Goal: Contribute content: Add original content to the website for others to see

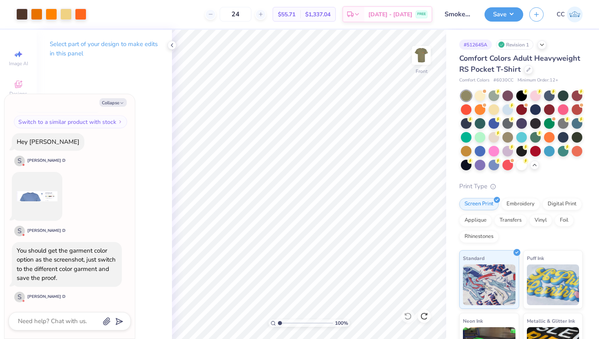
scroll to position [719, 0]
click at [61, 323] on textarea at bounding box center [58, 321] width 83 height 11
type textarea "x"
type textarea "o"
type textarea "x"
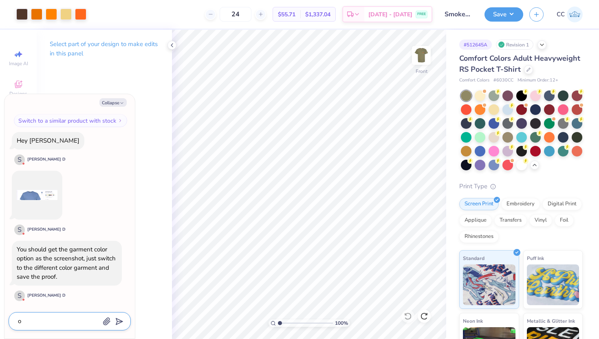
type textarea "ok"
type textarea "x"
type textarea "ok"
type textarea "x"
type textarea "ok g"
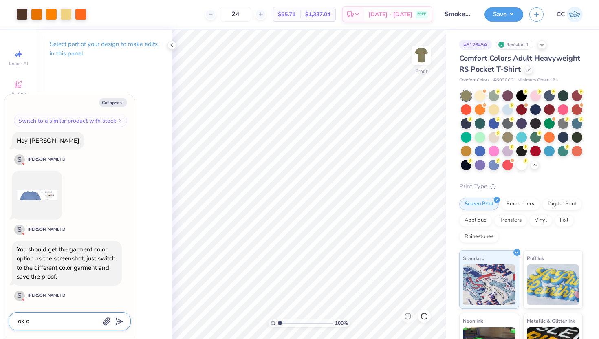
type textarea "x"
type textarea "ok gr"
type textarea "x"
type textarea "ok gre"
type textarea "x"
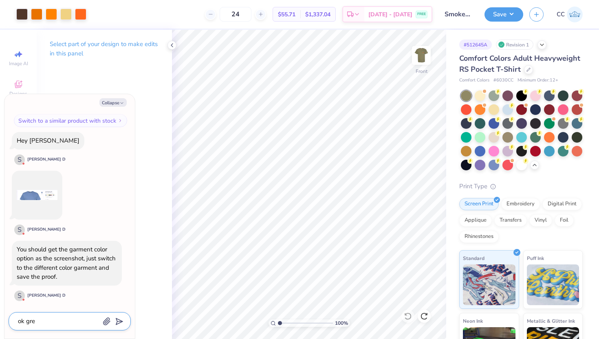
type textarea "ok grea"
type textarea "x"
type textarea "ok great"
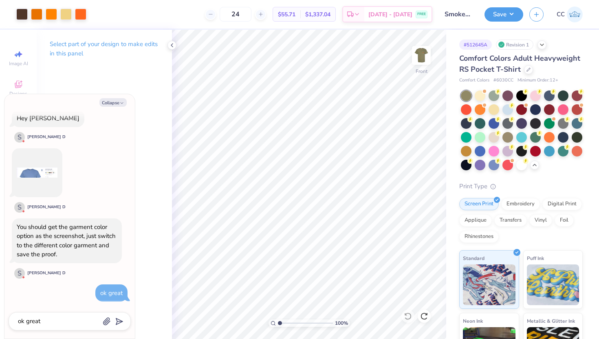
type textarea "x"
click at [35, 320] on textarea "ok great" at bounding box center [58, 321] width 83 height 11
type textarea "x"
type textarea "w"
type textarea "x"
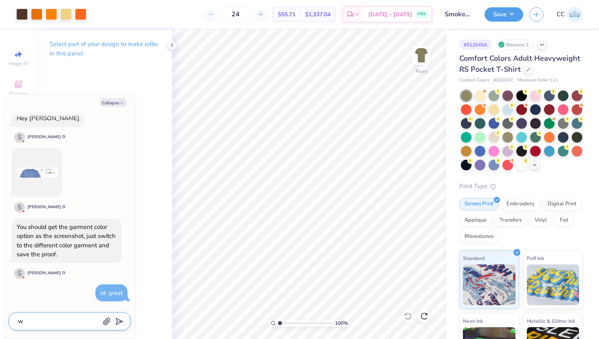
type textarea "wi"
type textarea "x"
type textarea "wil"
type textarea "x"
type textarea "will"
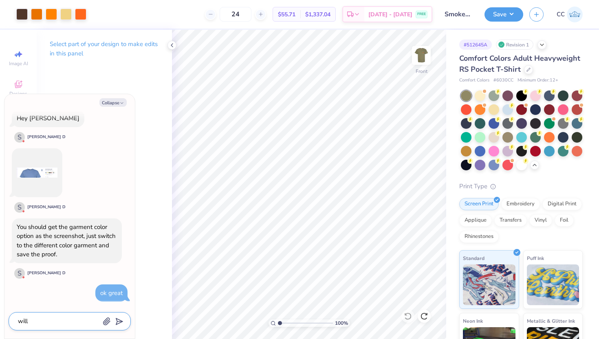
type textarea "x"
type textarea "willi"
type textarea "x"
type textarea "will"
type textarea "x"
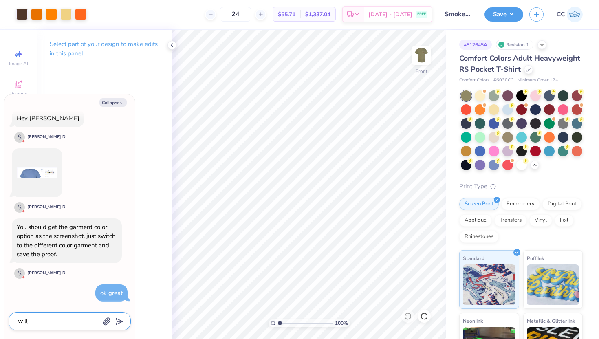
type textarea "will"
type textarea "x"
type textarea "will i"
type textarea "x"
type textarea "will it"
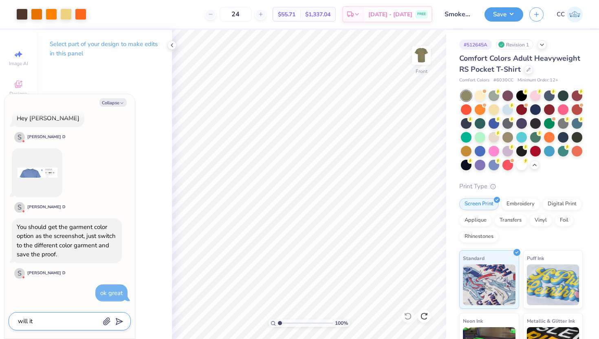
type textarea "x"
type textarea "will it"
type textarea "x"
type textarea "will it a"
type textarea "x"
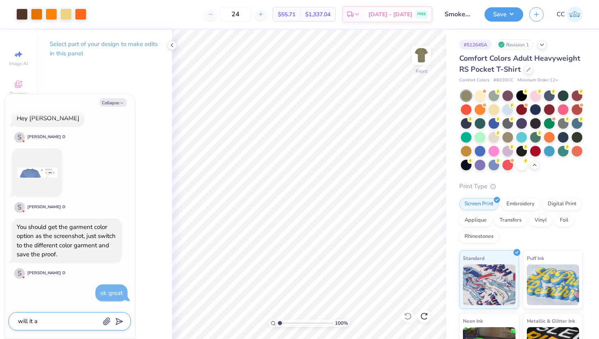
type textarea "will it al"
type textarea "x"
type textarea "will it als"
type textarea "x"
type textarea "will it also"
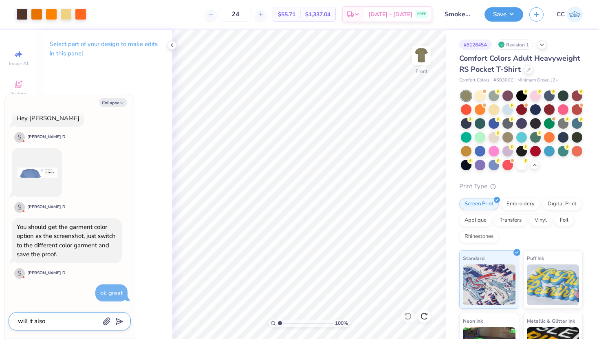
type textarea "x"
type textarea "will it also"
type textarea "x"
type textarea "will it also s"
type textarea "x"
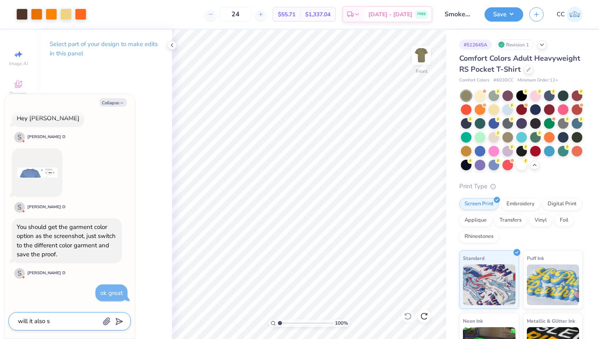
type textarea "will it also sa"
type textarea "x"
type textarea "will it also sav"
type textarea "x"
type textarea "will it also save"
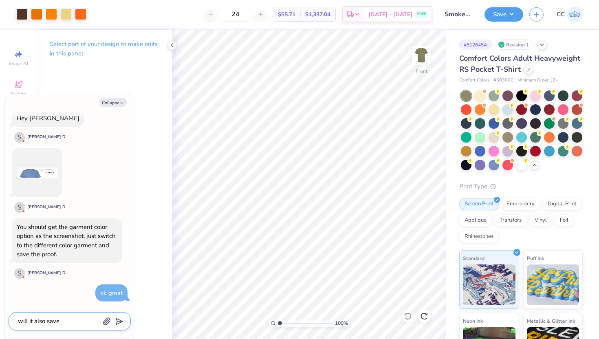
type textarea "x"
type textarea "will it also save"
type textarea "x"
type textarea "will it also save t"
type textarea "x"
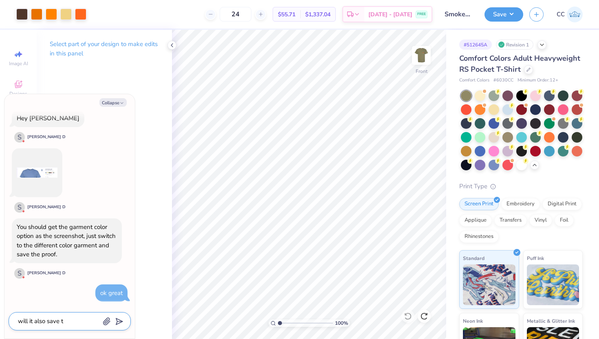
type textarea "will it also save th"
type textarea "x"
type textarea "will it also save the"
type textarea "x"
type textarea "will it also save the"
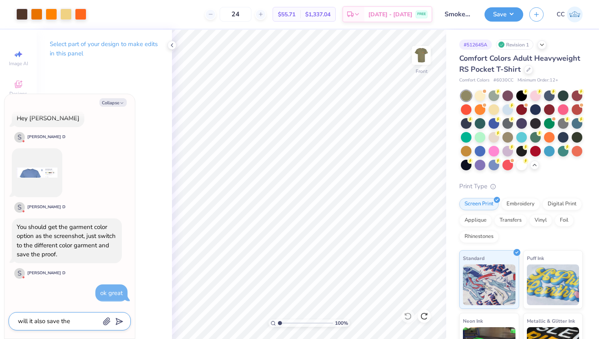
type textarea "x"
type textarea "will it also save the o"
type textarea "x"
type textarea "will it also save the or"
type textarea "x"
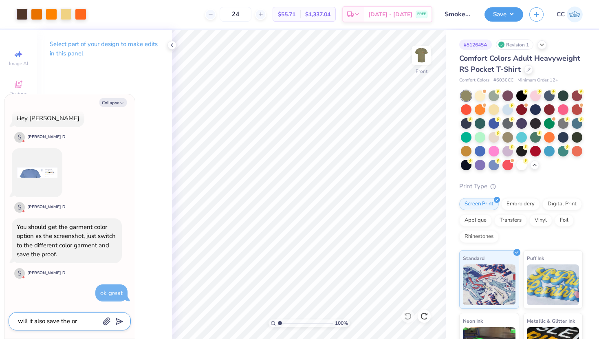
type textarea "will it also save the org"
type textarea "x"
type textarea "will it also save the orgi"
type textarea "x"
type textarea "will it also save the orgin"
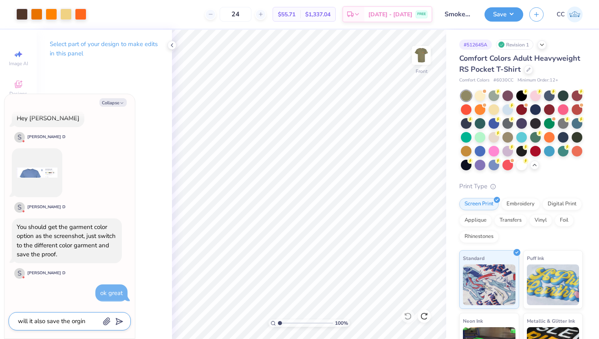
type textarea "x"
type textarea "will it also save the orginal"
type textarea "x"
type textarea "will it also save the orginal?"
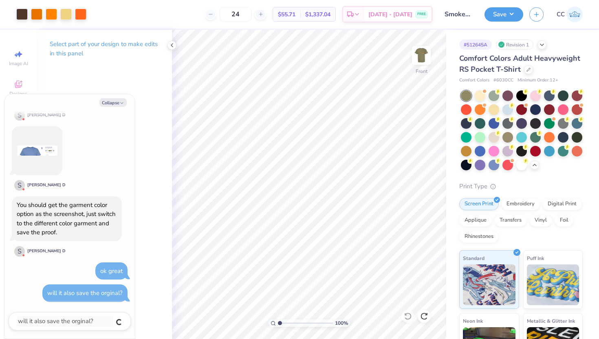
type textarea "x"
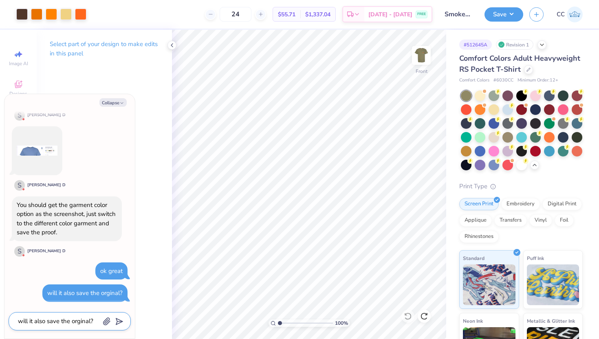
click at [90, 321] on textarea "will it also save the orginal?" at bounding box center [58, 321] width 83 height 11
type textarea "x"
type textarea "o"
type textarea "x"
type textarea "or"
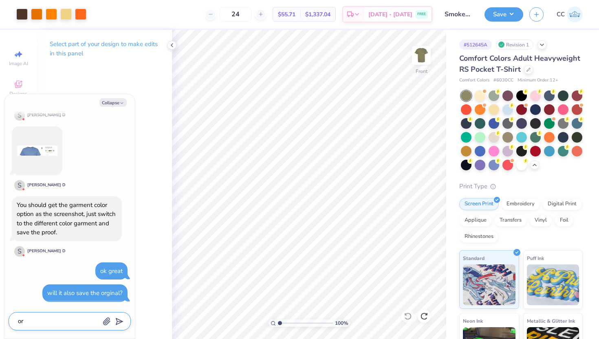
type textarea "x"
type textarea "or"
type textarea "x"
type textarea "or w"
type textarea "x"
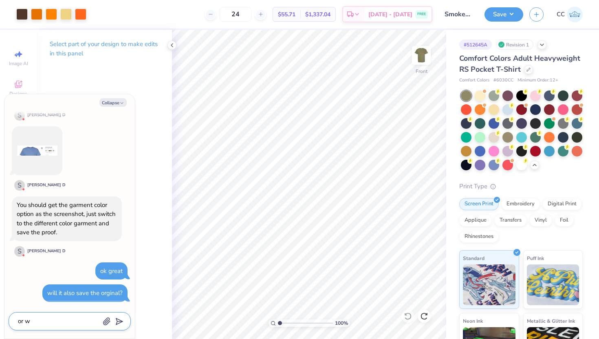
type textarea "or wi"
type textarea "x"
type textarea "or wil"
type textarea "x"
type textarea "or will"
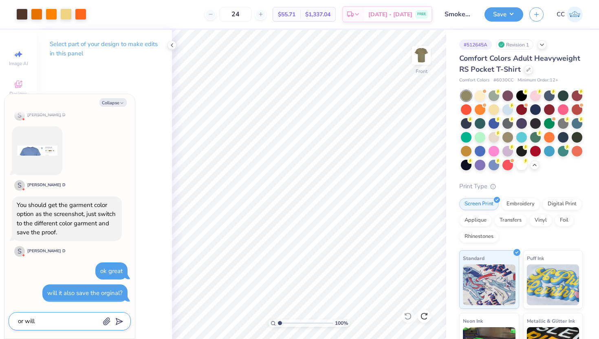
type textarea "x"
type textarea "or will"
type textarea "x"
type textarea "or will o"
type textarea "x"
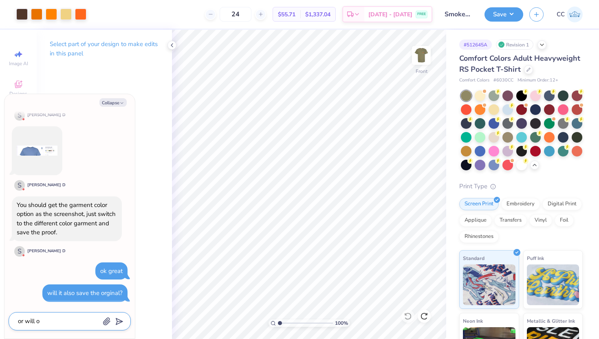
type textarea "or will on"
type textarea "x"
type textarea "or will onl"
type textarea "x"
type textarea "or will only"
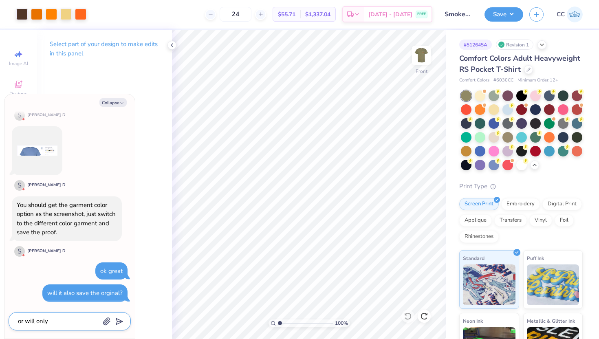
type textarea "x"
type textarea "or will only t"
type textarea "x"
type textarea "or will only th"
type textarea "x"
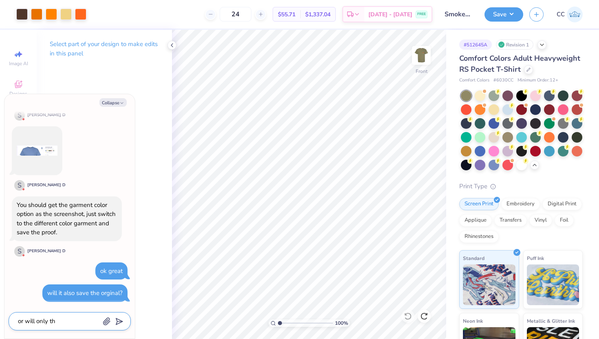
type textarea "or will only the"
type textarea "x"
type textarea "or will only the"
type textarea "x"
type textarea "or will only the n"
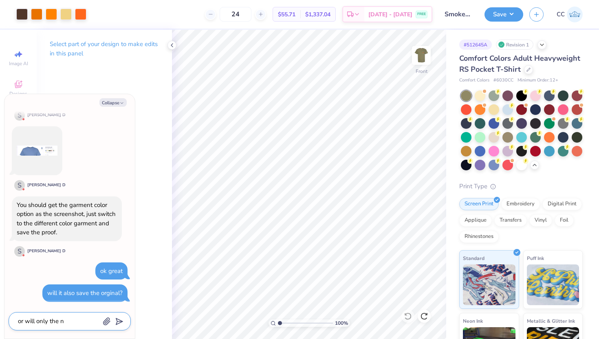
type textarea "x"
type textarea "or will only the ne"
type textarea "x"
type textarea "or will only the new"
type textarea "x"
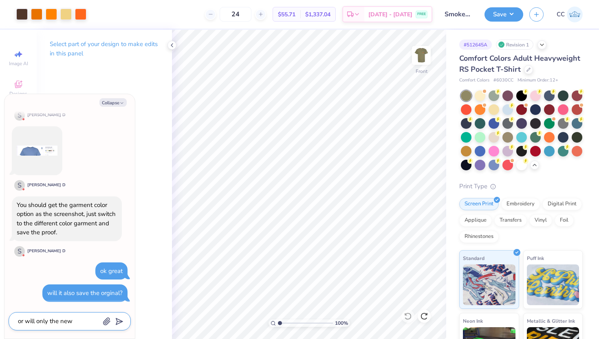
type textarea "or will only the new"
type textarea "x"
type textarea "or will only the new c"
type textarea "x"
type textarea "or will only the new co"
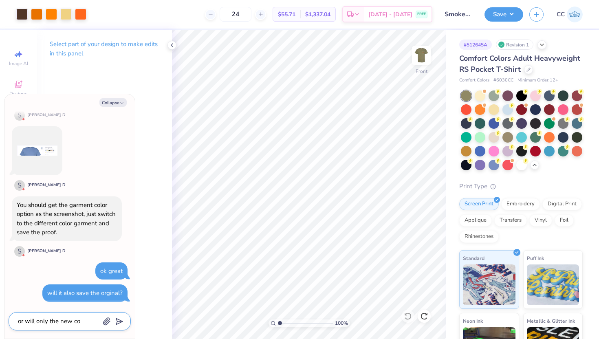
type textarea "x"
type textarea "or will only the new col"
type textarea "x"
type textarea "or will only the new colo"
type textarea "x"
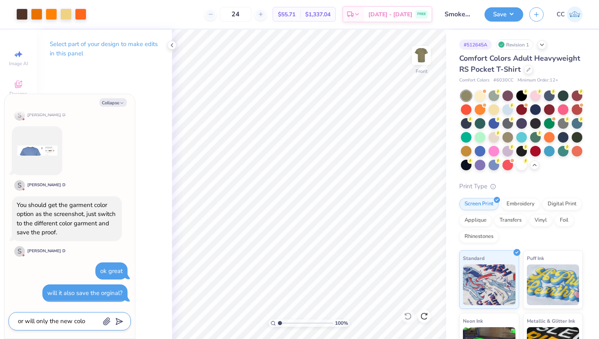
type textarea "or will only the new color"
type textarea "x"
type textarea "or will only the new color"
type textarea "x"
type textarea "or will only the new color b"
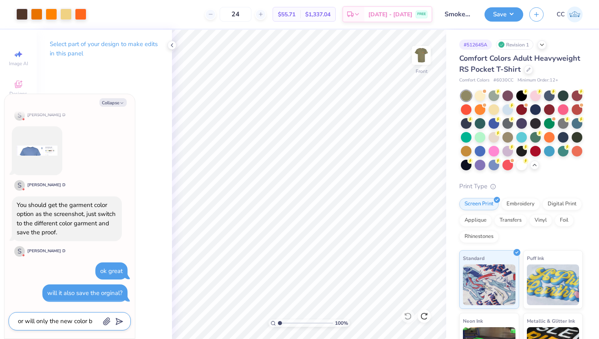
type textarea "x"
type textarea "or will only the new color be"
type textarea "x"
type textarea "or will only the new color be"
type textarea "x"
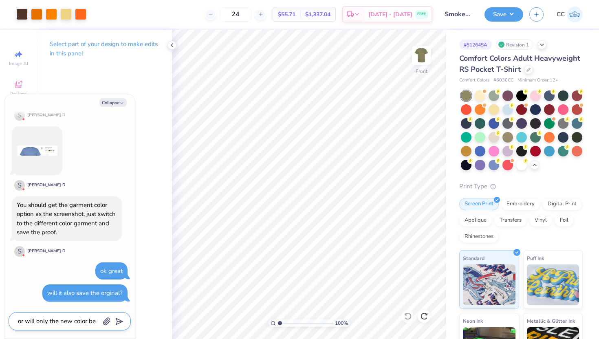
type textarea "or will only the new color be s"
type textarea "x"
type textarea "or will only the new color be sa"
type textarea "x"
type textarea "or will only the new color be sav"
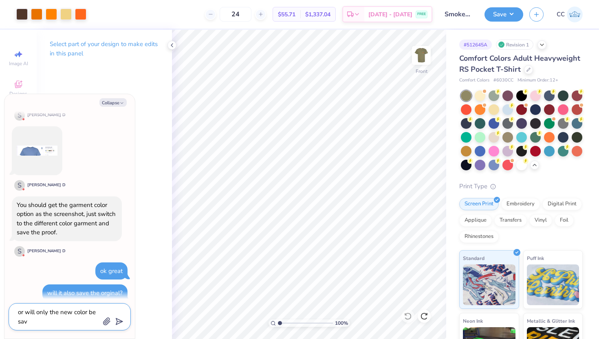
type textarea "x"
type textarea "or will only the new color be save"
type textarea "x"
type textarea "or will only the new color be saved"
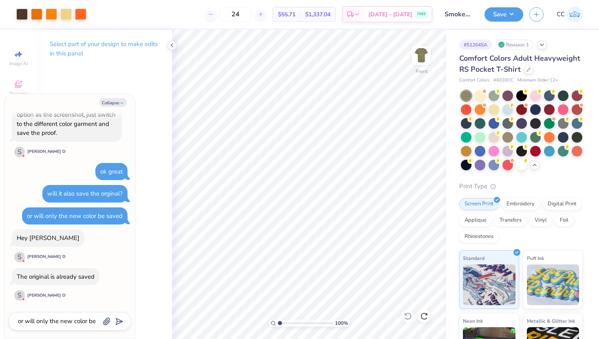
scroll to position [911, 0]
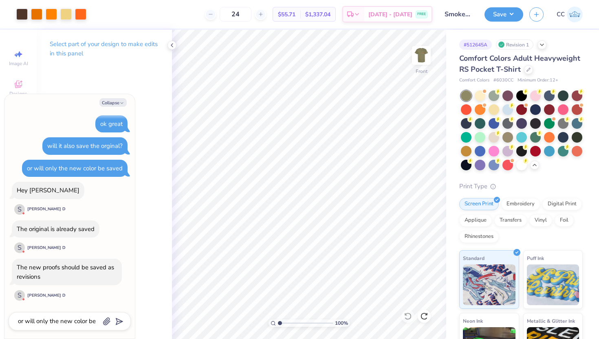
type textarea "x"
click at [79, 326] on textarea "or will only the new color be saved" at bounding box center [58, 321] width 83 height 11
type textarea "x"
type textarea "o"
type textarea "x"
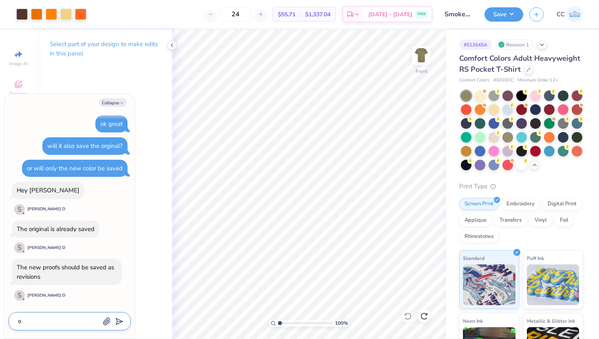
type textarea "ok"
type textarea "x"
type textarea "ok"
type textarea "x"
type textarea "ok g"
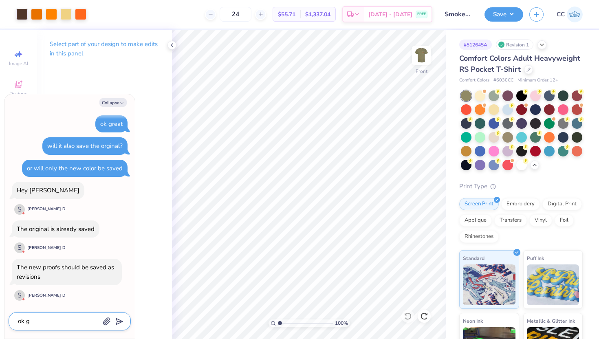
type textarea "x"
type textarea "ok gr"
type textarea "x"
type textarea "ok gre"
type textarea "x"
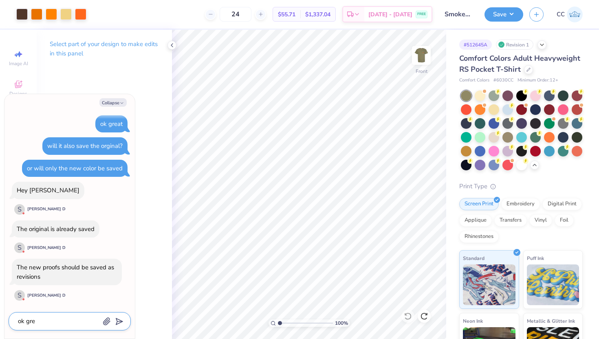
type textarea "ok grea"
type textarea "x"
type textarea "ok great"
type textarea "x"
type textarea "ok great t"
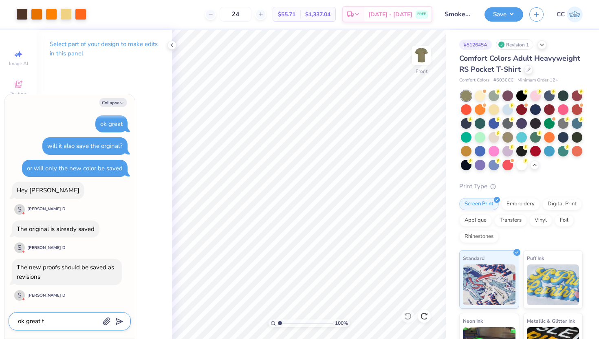
type textarea "x"
type textarea "ok great th"
type textarea "x"
type textarea "ok great tha"
type textarea "x"
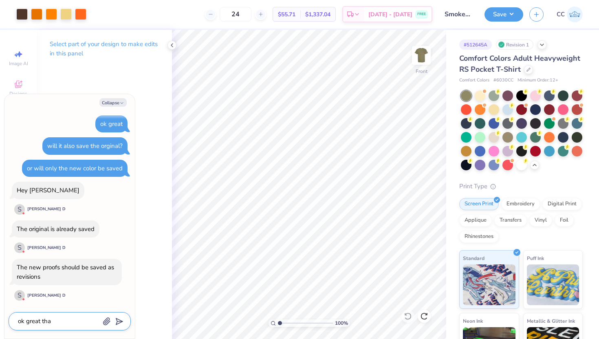
type textarea "ok great than"
type textarea "x"
type textarea "ok great thank"
type textarea "x"
type textarea "ok great thank"
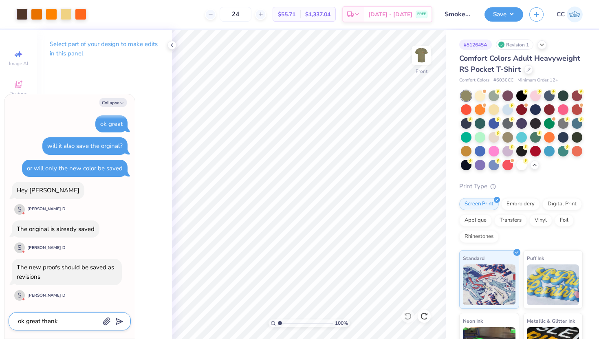
type textarea "x"
type textarea "ok great thank y"
type textarea "x"
type textarea "ok great thank yo"
type textarea "x"
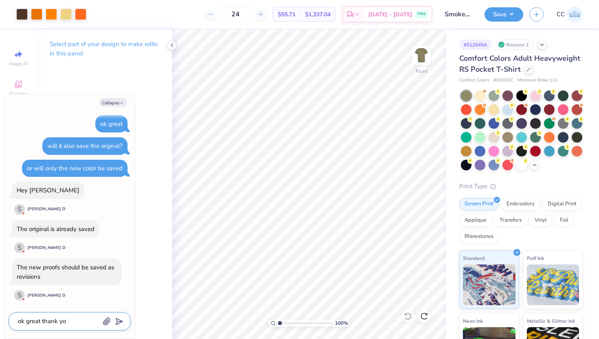
type textarea "ok great thank you"
type textarea "x"
type textarea "ok great thank you"
type textarea "x"
type textarea "ok great thank you s"
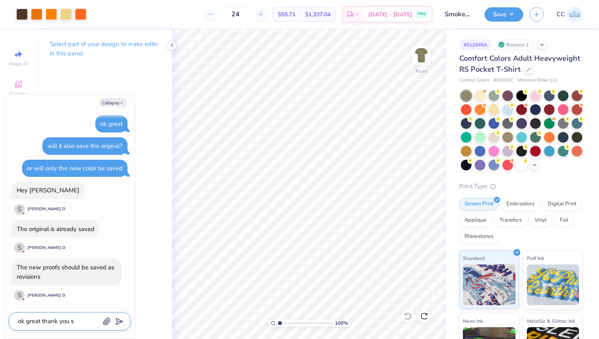
type textarea "x"
type textarea "ok great thank you so"
type textarea "x"
type textarea "ok great thank you so"
type textarea "x"
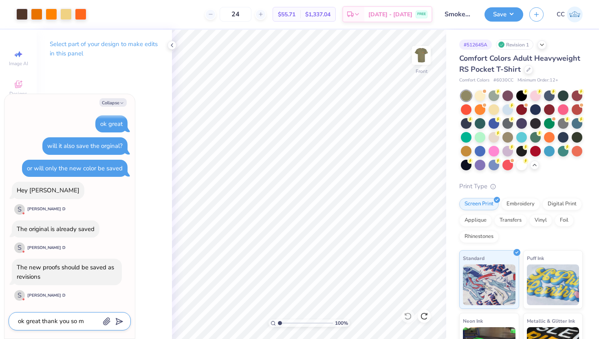
type textarea "ok great thank you so mu"
type textarea "x"
type textarea "ok great thank you so much"
type textarea "x"
type textarea "ok great thank you so much"
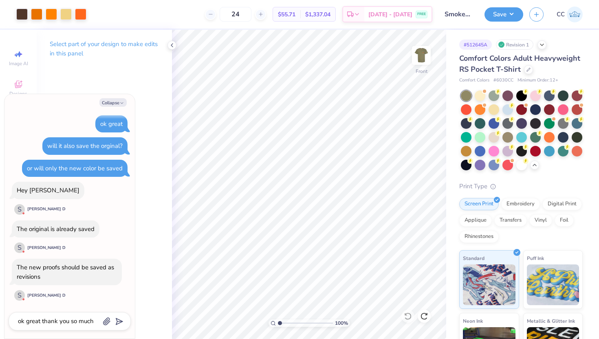
scroll to position [933, 0]
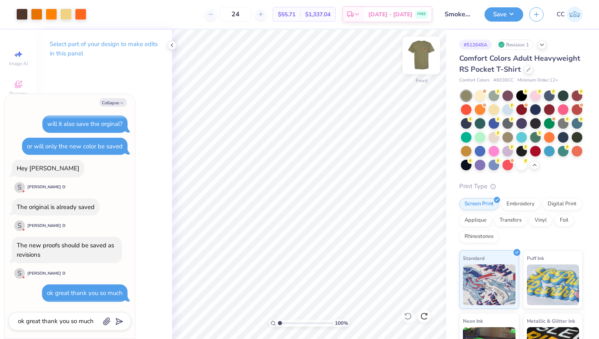
click at [421, 55] on img at bounding box center [421, 55] width 33 height 33
click at [422, 55] on img at bounding box center [421, 55] width 33 height 33
click at [416, 61] on img at bounding box center [421, 55] width 33 height 33
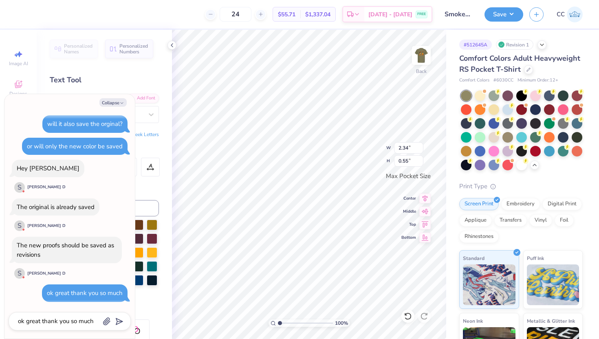
scroll to position [0, 3]
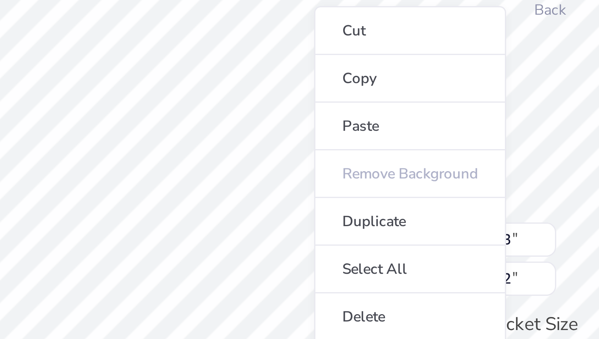
click at [343, 127] on ul "Cut Copy Paste Remove Background Duplicate Select All Delete Group Ungroup Brin…" at bounding box center [375, 173] width 64 height 207
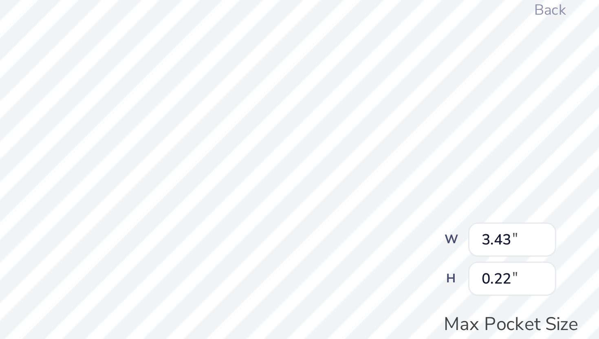
scroll to position [0, 0]
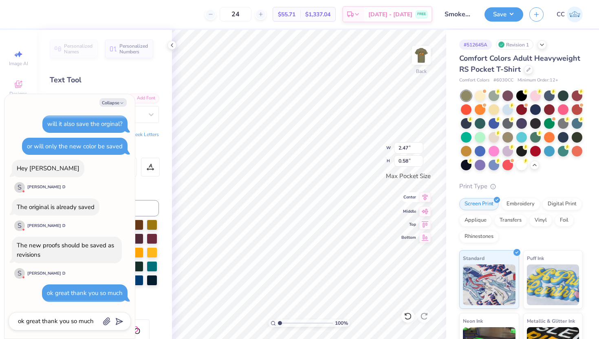
click at [424, 200] on icon at bounding box center [424, 197] width 5 height 7
click at [425, 196] on icon at bounding box center [424, 197] width 11 height 10
click at [119, 103] on button "Collapse" at bounding box center [112, 102] width 27 height 9
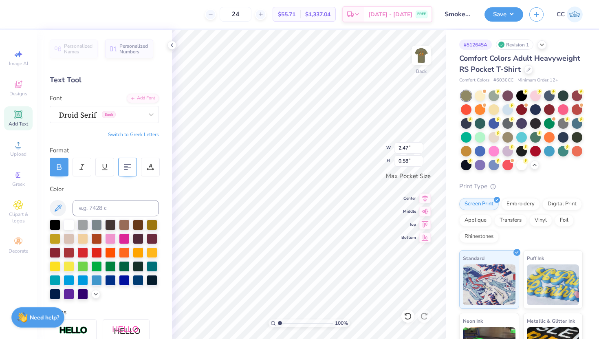
click at [129, 163] on icon at bounding box center [127, 166] width 7 height 7
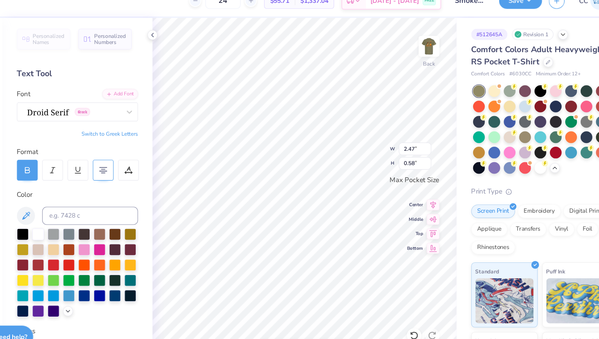
scroll to position [0, 0]
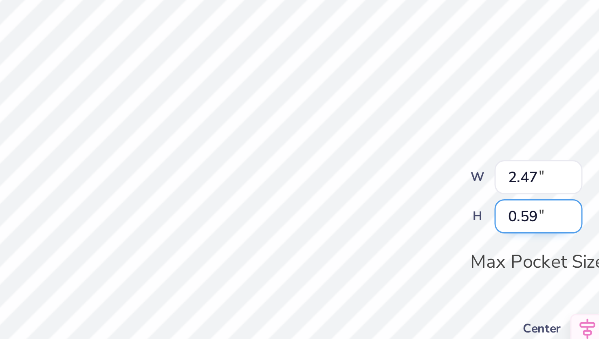
click at [419, 159] on input "0.59" at bounding box center [408, 160] width 29 height 11
click at [419, 159] on input "0.6" at bounding box center [408, 160] width 29 height 11
click at [419, 159] on input "0.61" at bounding box center [408, 160] width 29 height 11
click at [419, 159] on input "0.62" at bounding box center [408, 160] width 29 height 11
click at [419, 159] on input "0.63" at bounding box center [408, 160] width 29 height 11
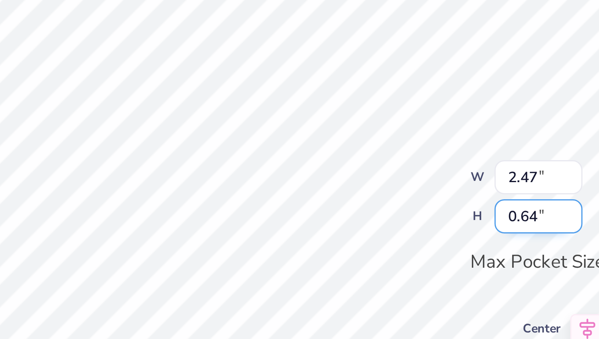
click at [419, 159] on input "0.64" at bounding box center [408, 160] width 29 height 11
click at [419, 159] on input "0.65" at bounding box center [408, 160] width 29 height 11
click at [419, 159] on input "0.66" at bounding box center [408, 160] width 29 height 11
click at [419, 159] on input "0.67" at bounding box center [408, 160] width 29 height 11
click at [419, 159] on input "0.68" at bounding box center [408, 160] width 29 height 11
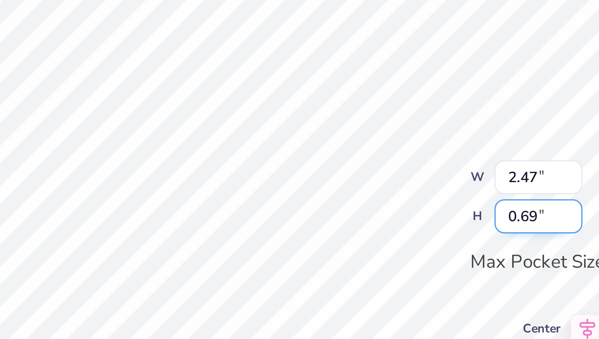
click at [419, 159] on input "0.69" at bounding box center [408, 160] width 29 height 11
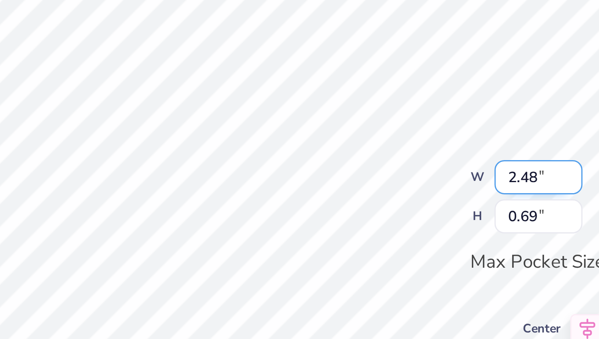
click at [419, 146] on input "2.48" at bounding box center [408, 147] width 29 height 11
click at [419, 146] on input "2.49" at bounding box center [408, 147] width 29 height 11
click at [419, 146] on input "2.5" at bounding box center [408, 147] width 29 height 11
click at [419, 146] on input "2.51" at bounding box center [408, 147] width 29 height 11
click at [419, 146] on input "2.52" at bounding box center [408, 147] width 29 height 11
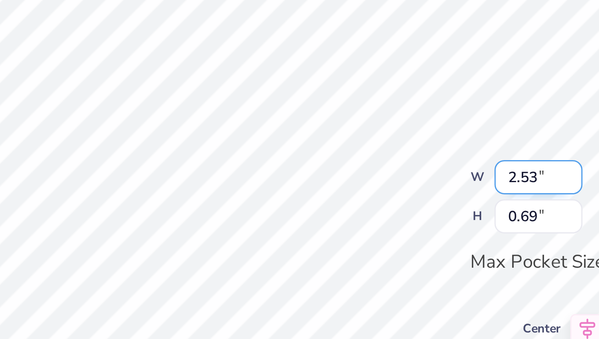
click at [419, 146] on input "2.53" at bounding box center [408, 147] width 29 height 11
click at [419, 146] on input "2.54" at bounding box center [408, 147] width 29 height 11
click at [419, 146] on input "2.55" at bounding box center [408, 147] width 29 height 11
click at [419, 146] on input "2.56" at bounding box center [408, 147] width 29 height 11
click at [419, 146] on input "2.57" at bounding box center [408, 147] width 29 height 11
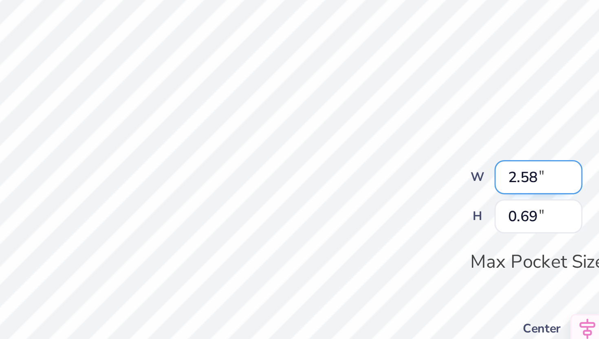
click at [419, 146] on input "2.58" at bounding box center [408, 147] width 29 height 11
click at [419, 146] on input "2.59" at bounding box center [408, 147] width 29 height 11
click at [419, 146] on input "2.6" at bounding box center [408, 147] width 29 height 11
click at [419, 146] on input "2.61" at bounding box center [408, 147] width 29 height 11
click at [419, 146] on input "2.62" at bounding box center [408, 147] width 29 height 11
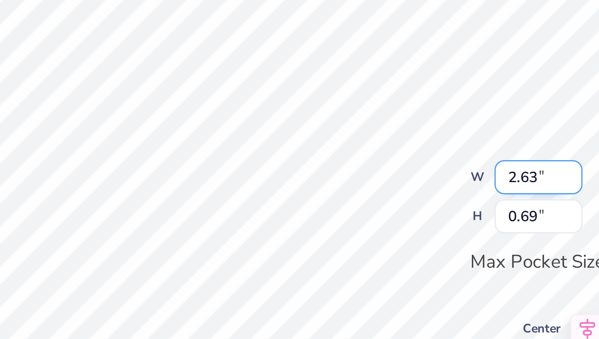
click at [419, 146] on input "2.63" at bounding box center [408, 147] width 29 height 11
click at [419, 146] on input "2.64" at bounding box center [408, 147] width 29 height 11
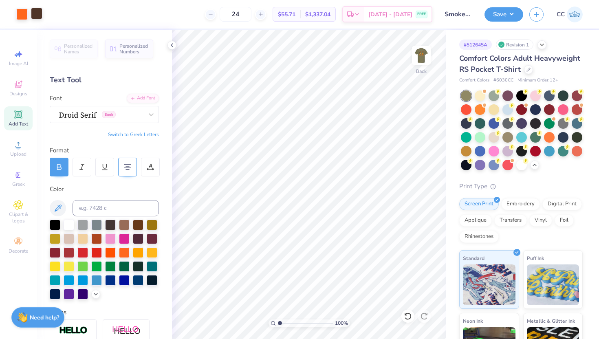
click at [38, 17] on div at bounding box center [36, 13] width 11 height 11
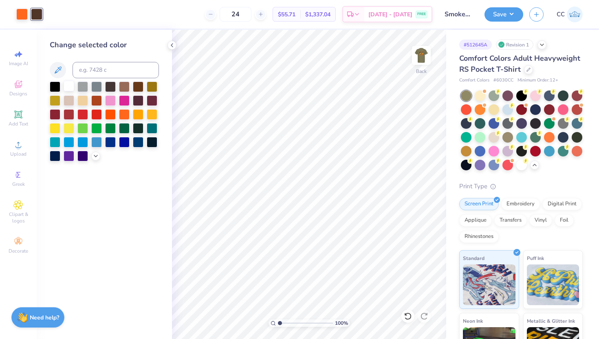
click at [71, 90] on div at bounding box center [69, 86] width 11 height 11
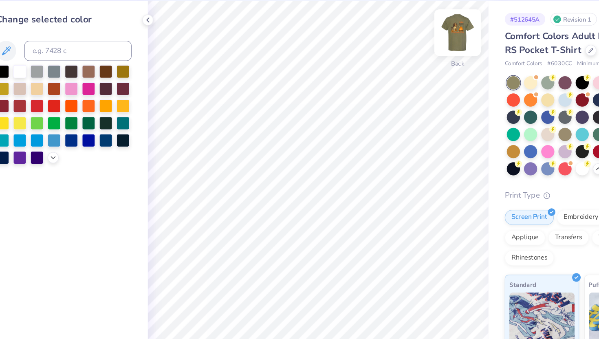
click at [421, 59] on img at bounding box center [421, 55] width 33 height 33
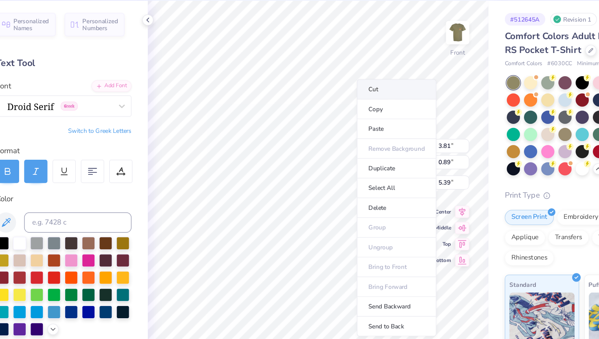
click at [364, 101] on li "Cut" at bounding box center [372, 101] width 64 height 16
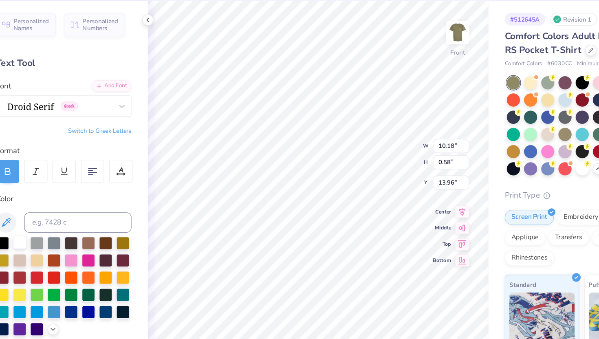
click at [70, 224] on div at bounding box center [69, 224] width 11 height 11
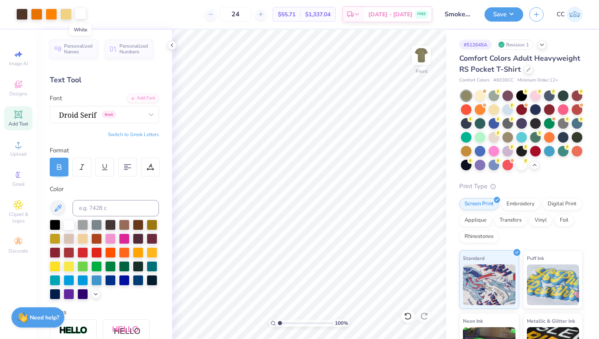
click at [83, 15] on div at bounding box center [80, 13] width 11 height 11
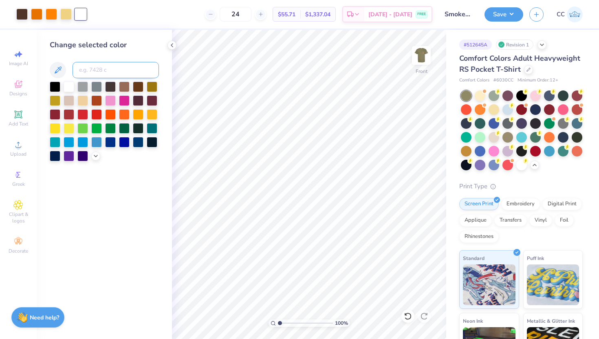
click at [90, 72] on input at bounding box center [115, 70] width 86 height 16
click at [427, 55] on img at bounding box center [421, 55] width 33 height 33
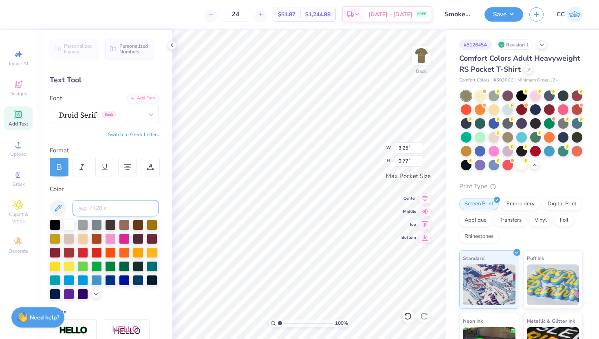
click at [142, 205] on input at bounding box center [115, 208] width 86 height 16
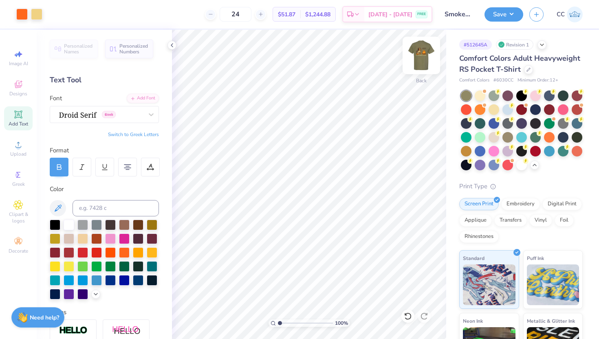
click at [424, 64] on img at bounding box center [421, 55] width 33 height 33
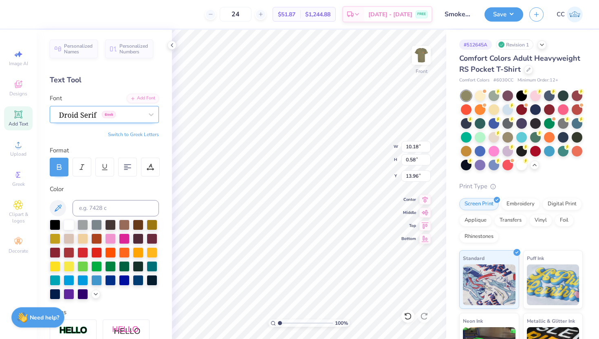
click at [137, 114] on div "Greek" at bounding box center [101, 114] width 86 height 13
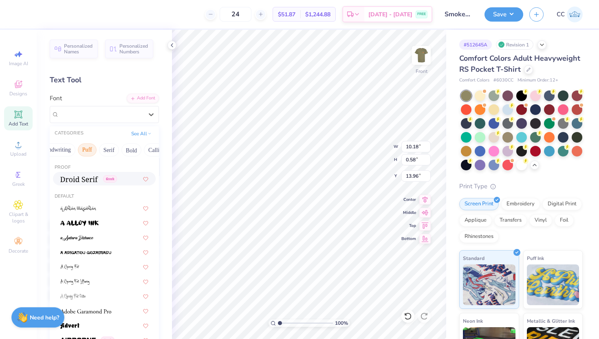
scroll to position [0, 43]
click at [104, 149] on button "Serif" at bounding box center [107, 149] width 20 height 13
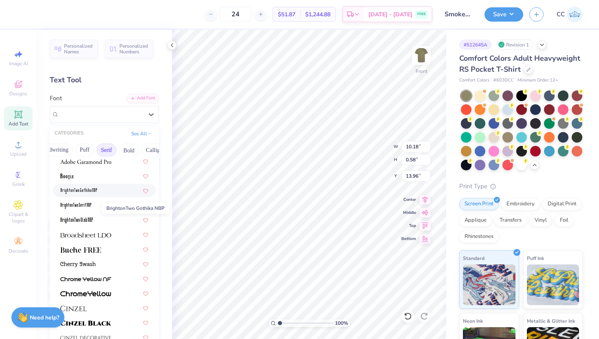
scroll to position [0, 0]
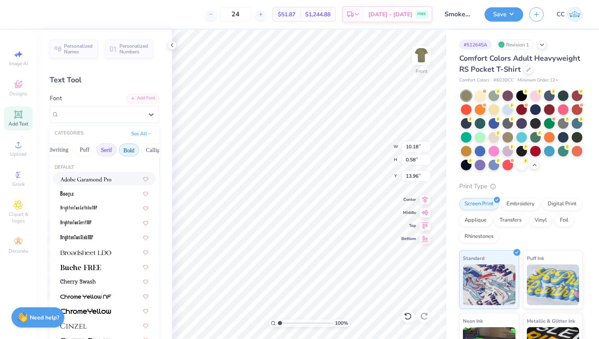
click at [132, 150] on button "Bold" at bounding box center [129, 149] width 20 height 13
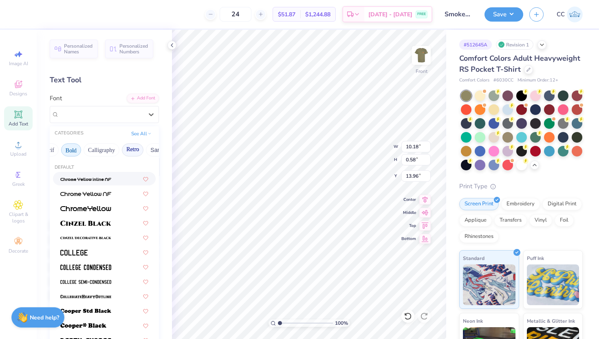
scroll to position [0, 128]
click at [135, 146] on button "Sans Serif" at bounding box center [136, 149] width 35 height 13
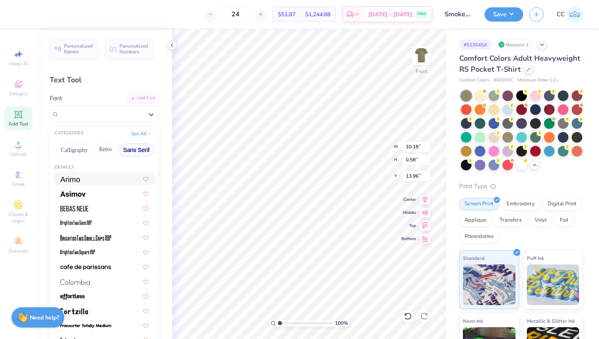
click at [105, 184] on div at bounding box center [104, 178] width 103 height 13
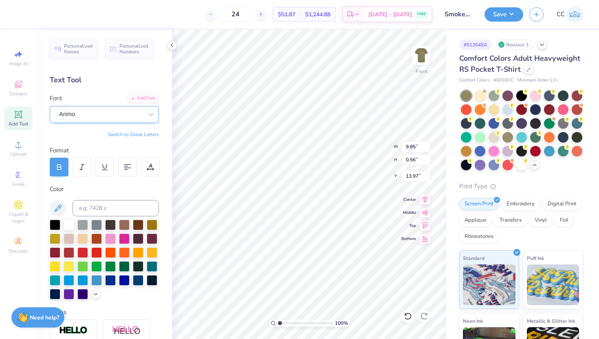
click at [110, 111] on div "Arimo" at bounding box center [101, 114] width 86 height 13
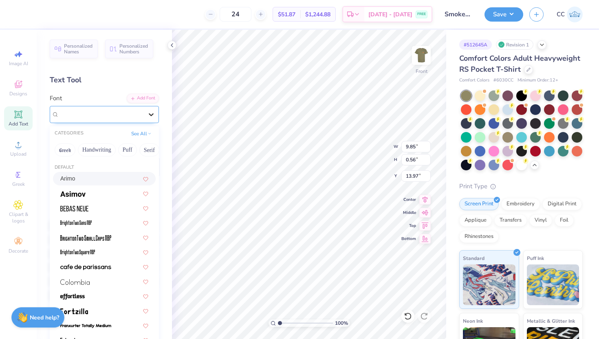
click at [152, 114] on icon at bounding box center [151, 114] width 5 height 3
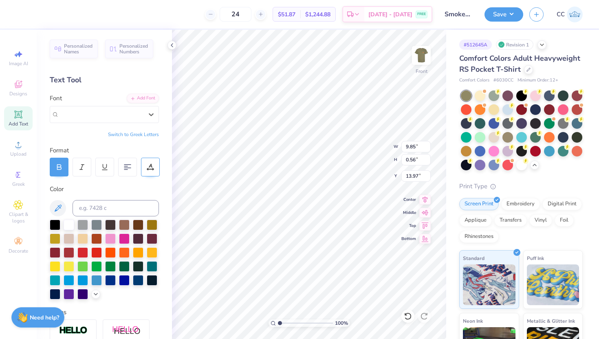
click at [148, 169] on icon at bounding box center [150, 169] width 6 height 0
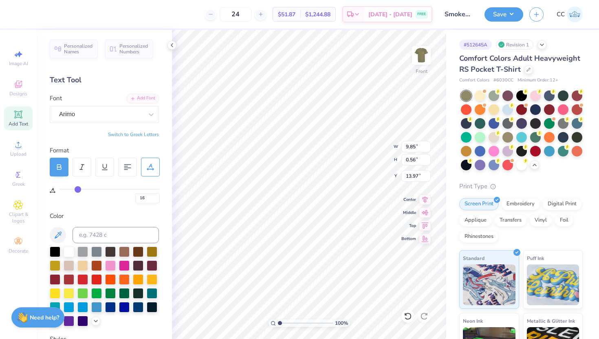
drag, startPoint x: 62, startPoint y: 187, endPoint x: 78, endPoint y: 187, distance: 15.9
click at [78, 189] on input "range" at bounding box center [109, 189] width 100 height 1
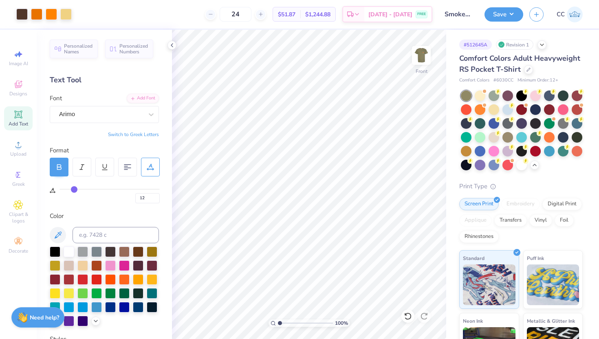
click at [74, 189] on input "range" at bounding box center [109, 189] width 100 height 1
click at [135, 112] on div "Arimo" at bounding box center [101, 114] width 86 height 13
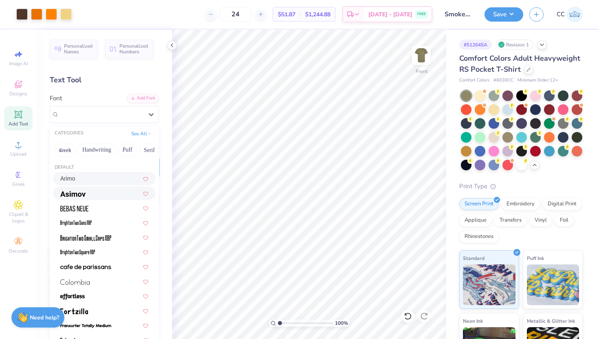
click at [105, 195] on div at bounding box center [104, 193] width 88 height 9
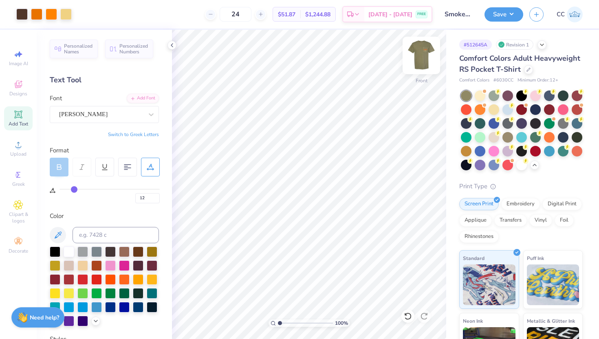
click at [422, 63] on img at bounding box center [421, 55] width 33 height 33
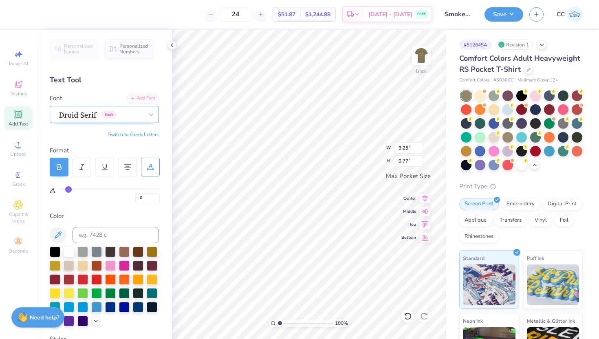
click at [143, 119] on div "Greek" at bounding box center [101, 114] width 86 height 13
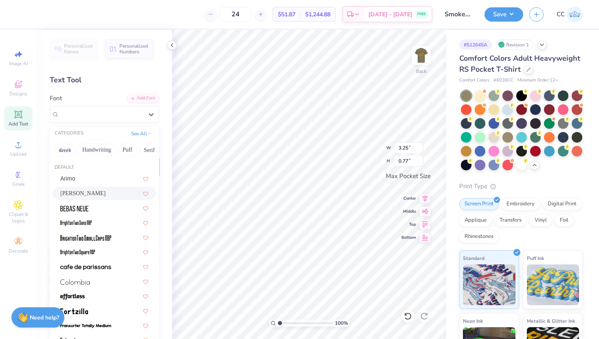
click at [97, 192] on div "Asimov" at bounding box center [104, 193] width 88 height 9
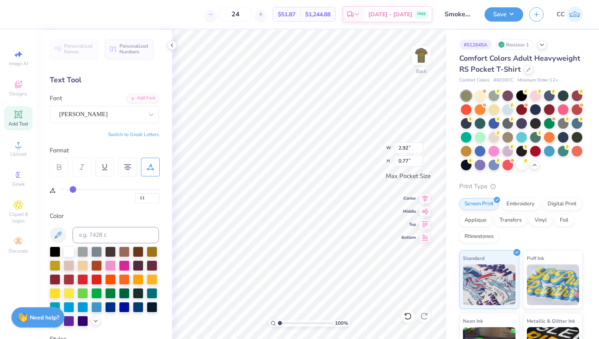
drag, startPoint x: 68, startPoint y: 191, endPoint x: 73, endPoint y: 191, distance: 4.9
click at [73, 190] on input "range" at bounding box center [109, 189] width 100 height 1
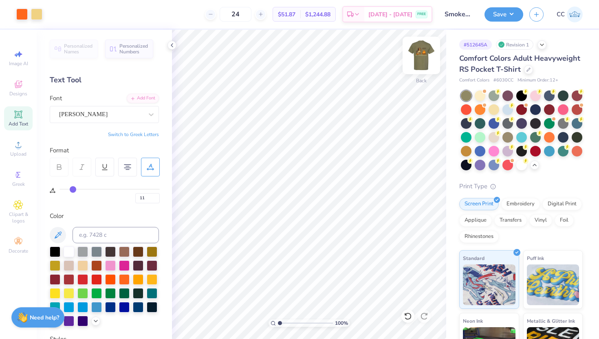
click at [423, 61] on img at bounding box center [421, 55] width 33 height 33
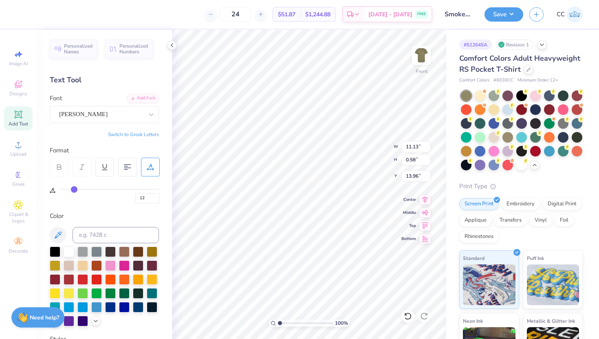
scroll to position [0, 3]
click at [127, 167] on icon at bounding box center [127, 166] width 7 height 7
drag, startPoint x: 72, startPoint y: 190, endPoint x: 55, endPoint y: 189, distance: 17.5
click at [59, 190] on input "range" at bounding box center [109, 189] width 100 height 1
drag, startPoint x: 64, startPoint y: 186, endPoint x: 75, endPoint y: 186, distance: 11.0
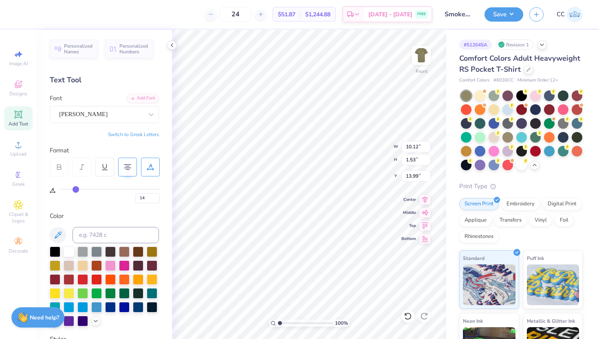
click at [75, 189] on input "range" at bounding box center [109, 189] width 100 height 1
drag, startPoint x: 75, startPoint y: 186, endPoint x: 71, endPoint y: 185, distance: 4.2
click at [71, 189] on input "range" at bounding box center [109, 189] width 100 height 1
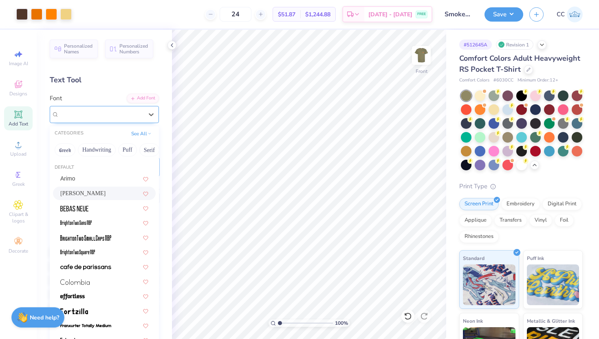
click at [92, 113] on div "Asimov" at bounding box center [101, 114] width 86 height 13
click at [100, 213] on div at bounding box center [104, 207] width 103 height 13
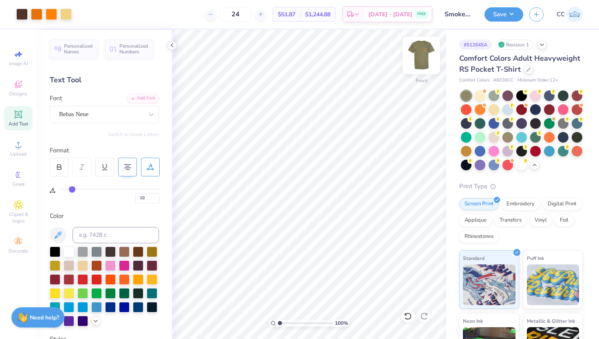
click at [424, 63] on img at bounding box center [421, 55] width 33 height 33
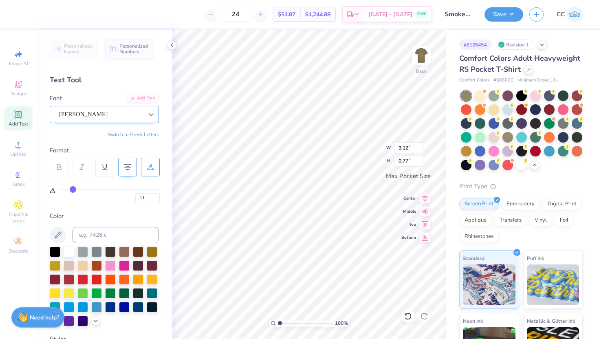
click at [149, 114] on icon at bounding box center [151, 114] width 5 height 3
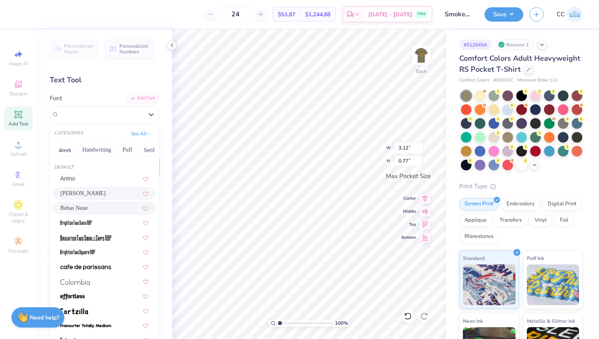
click at [99, 208] on div "Bebas Neue" at bounding box center [104, 208] width 88 height 9
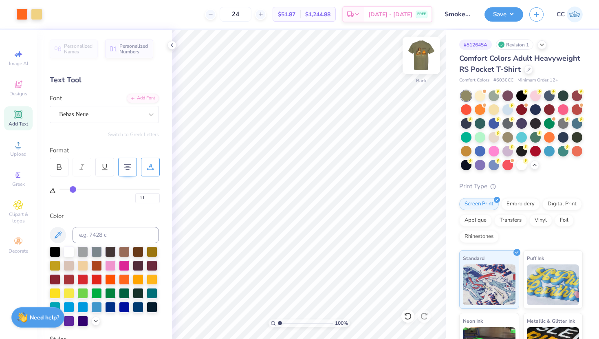
click at [420, 52] on img at bounding box center [421, 55] width 33 height 33
click at [421, 61] on img at bounding box center [421, 55] width 33 height 33
click at [542, 44] on polyline at bounding box center [541, 44] width 3 height 2
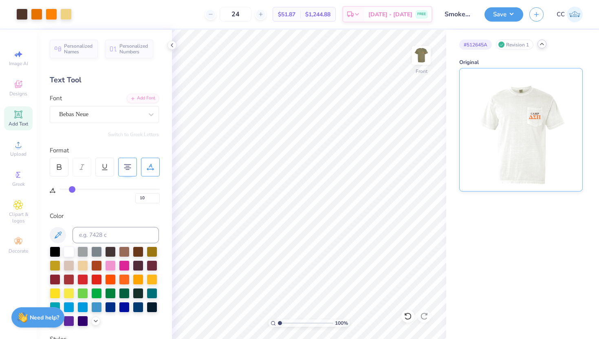
click at [514, 91] on img at bounding box center [520, 129] width 101 height 123
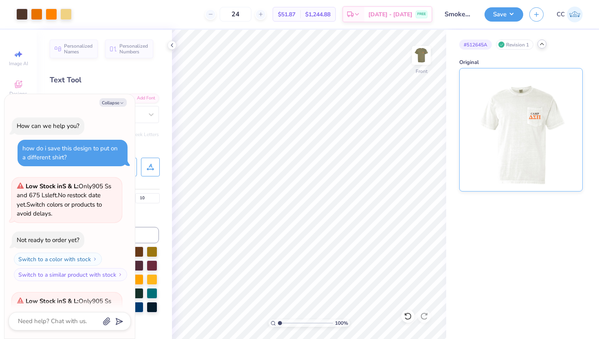
scroll to position [980, 0]
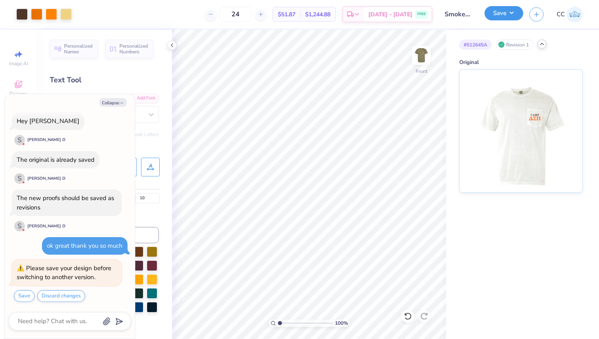
click at [506, 15] on button "Save" at bounding box center [503, 13] width 39 height 14
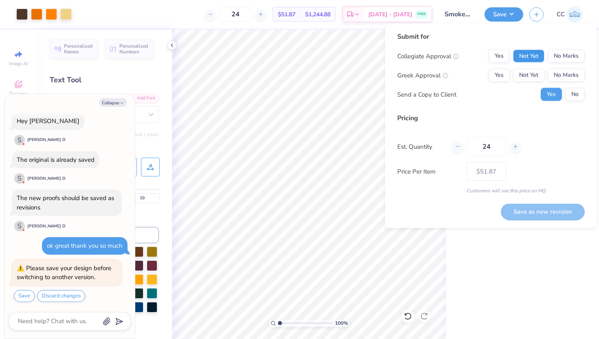
click at [534, 55] on button "Not Yet" at bounding box center [528, 56] width 31 height 13
click at [534, 73] on button "Not Yet" at bounding box center [528, 75] width 31 height 13
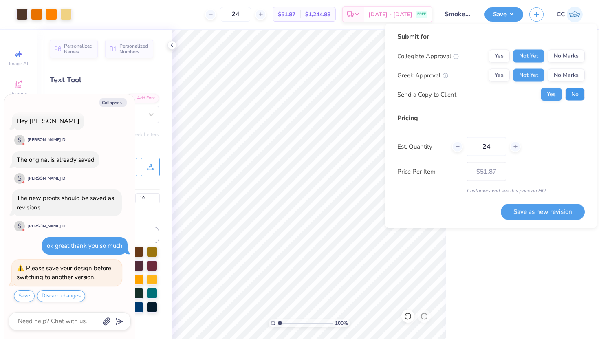
click at [565, 92] on button "No" at bounding box center [575, 94] width 20 height 13
drag, startPoint x: 495, startPoint y: 148, endPoint x: 477, endPoint y: 148, distance: 17.5
click at [477, 148] on input "24" at bounding box center [486, 146] width 40 height 19
click at [527, 211] on button "Save as new revision" at bounding box center [543, 211] width 84 height 17
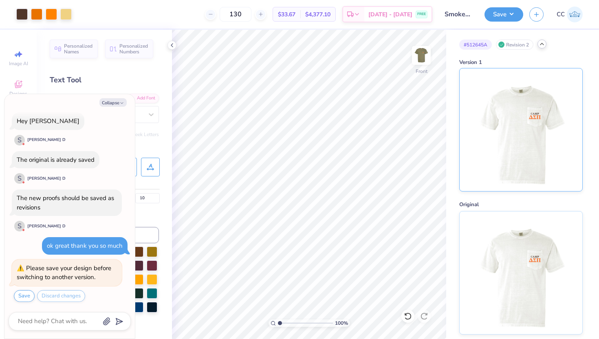
click at [496, 127] on img at bounding box center [520, 129] width 101 height 123
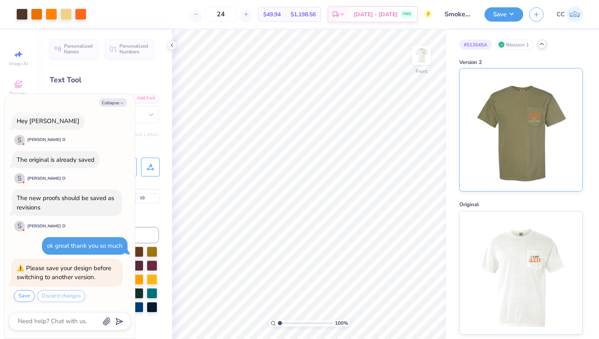
click at [492, 126] on img at bounding box center [520, 129] width 101 height 123
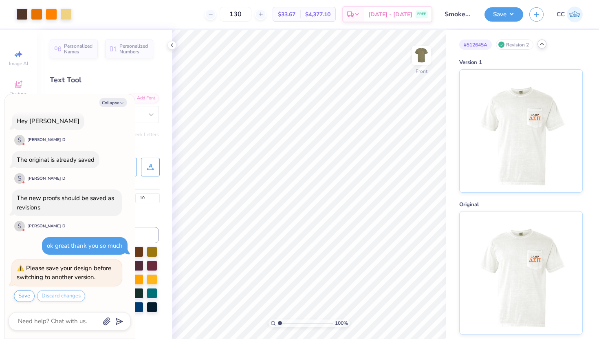
click at [492, 126] on img at bounding box center [520, 131] width 101 height 123
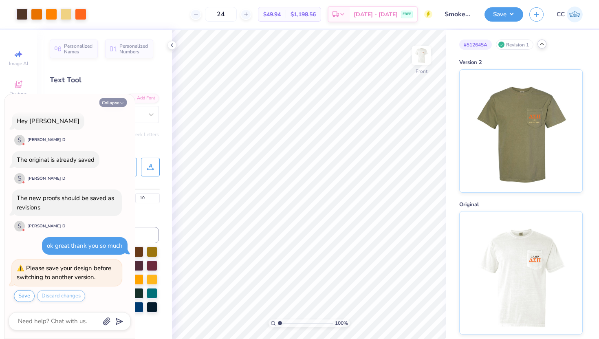
click at [105, 104] on button "Collapse" at bounding box center [112, 102] width 27 height 9
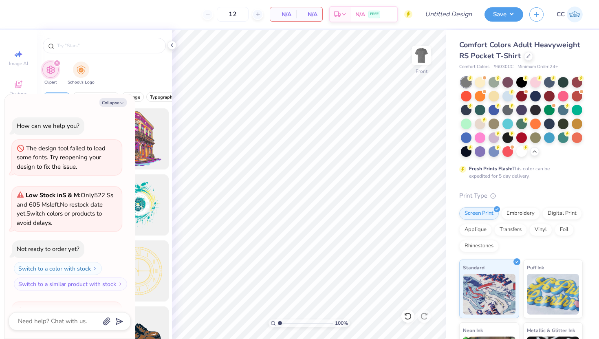
scroll to position [849, 0]
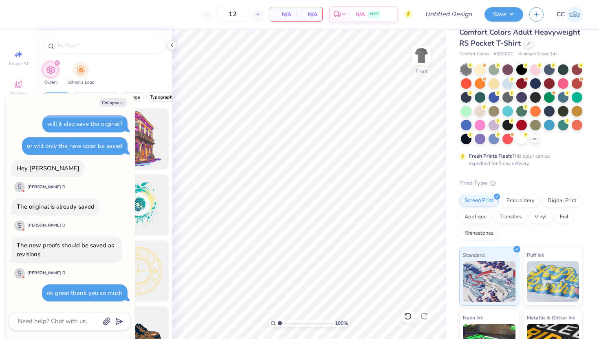
type textarea "x"
